Goal: Register for event/course: Sign up to attend an event or enroll in a course

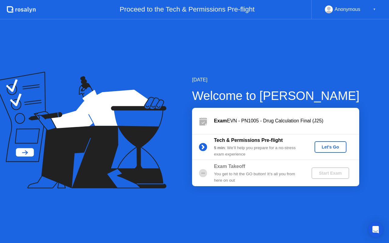
click at [328, 146] on div "Let's Go" at bounding box center [330, 147] width 27 height 5
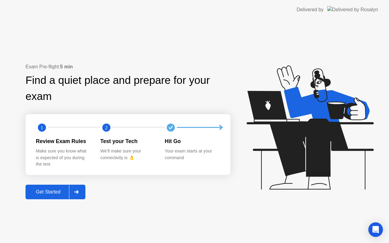
click at [43, 192] on div "Get Started" at bounding box center [48, 191] width 42 height 5
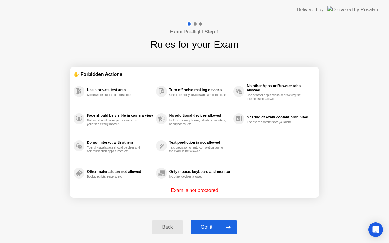
click at [204, 227] on div "Got it" at bounding box center [207, 227] width 29 height 5
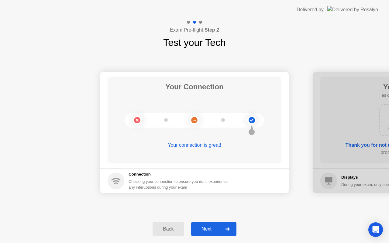
click at [209, 228] on div "Next" at bounding box center [206, 229] width 27 height 5
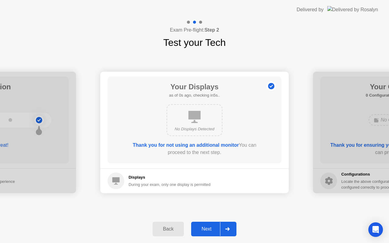
click at [209, 228] on div "Next" at bounding box center [206, 229] width 27 height 5
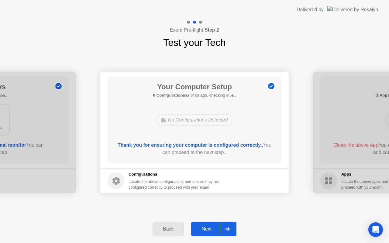
click at [209, 228] on div "Next" at bounding box center [206, 229] width 27 height 5
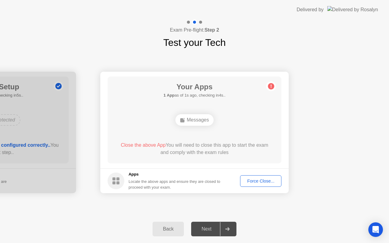
click at [256, 179] on div "Force Close..." at bounding box center [260, 181] width 37 height 5
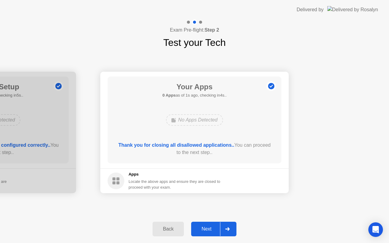
click at [205, 230] on div "Next" at bounding box center [206, 229] width 27 height 5
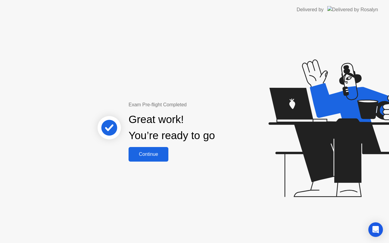
click at [148, 155] on div "Continue" at bounding box center [148, 154] width 36 height 5
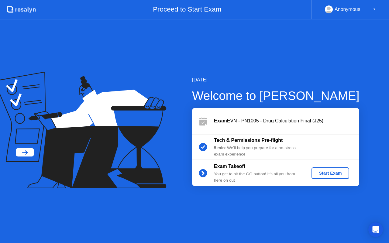
click at [325, 173] on div "Start Exam" at bounding box center [330, 173] width 33 height 5
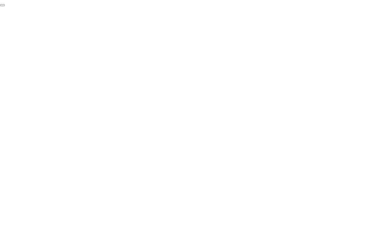
click div "End Proctoring Session"
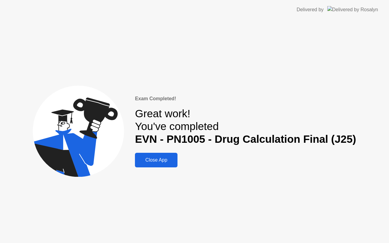
click at [156, 161] on div "Close App" at bounding box center [156, 160] width 39 height 5
